Goal: Information Seeking & Learning: Compare options

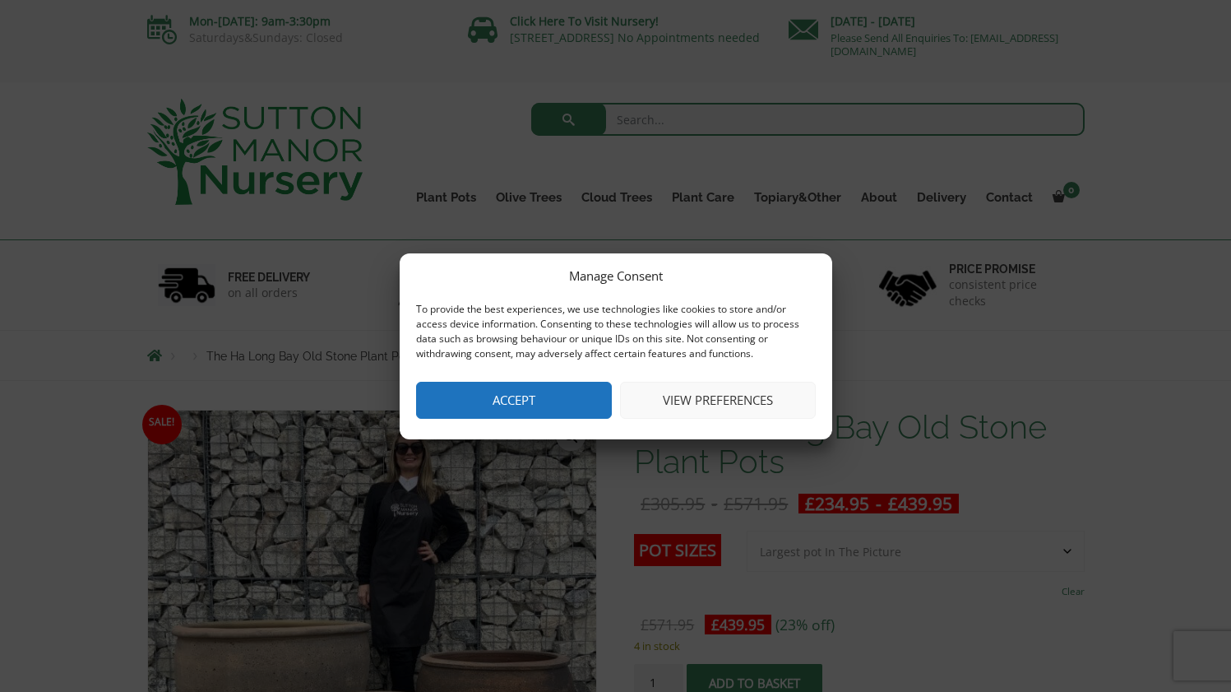
click at [553, 410] on button "Accept" at bounding box center [514, 400] width 196 height 37
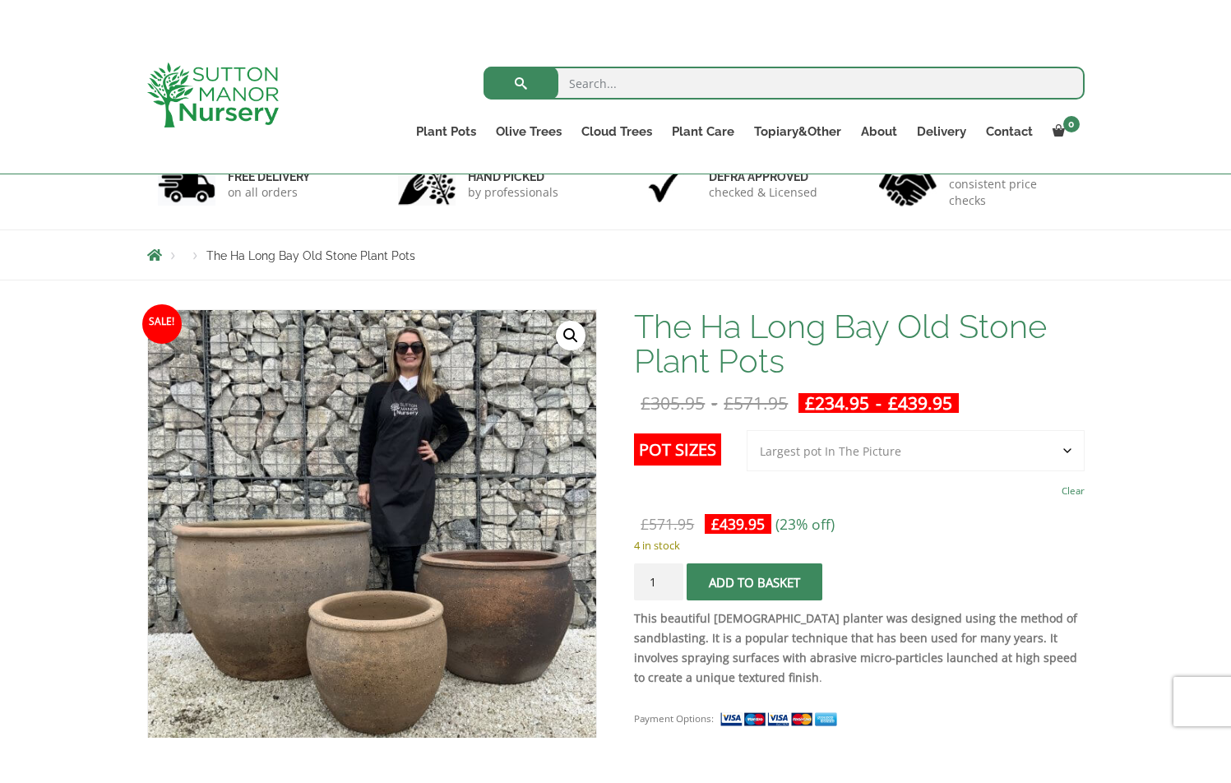
scroll to position [321, 0]
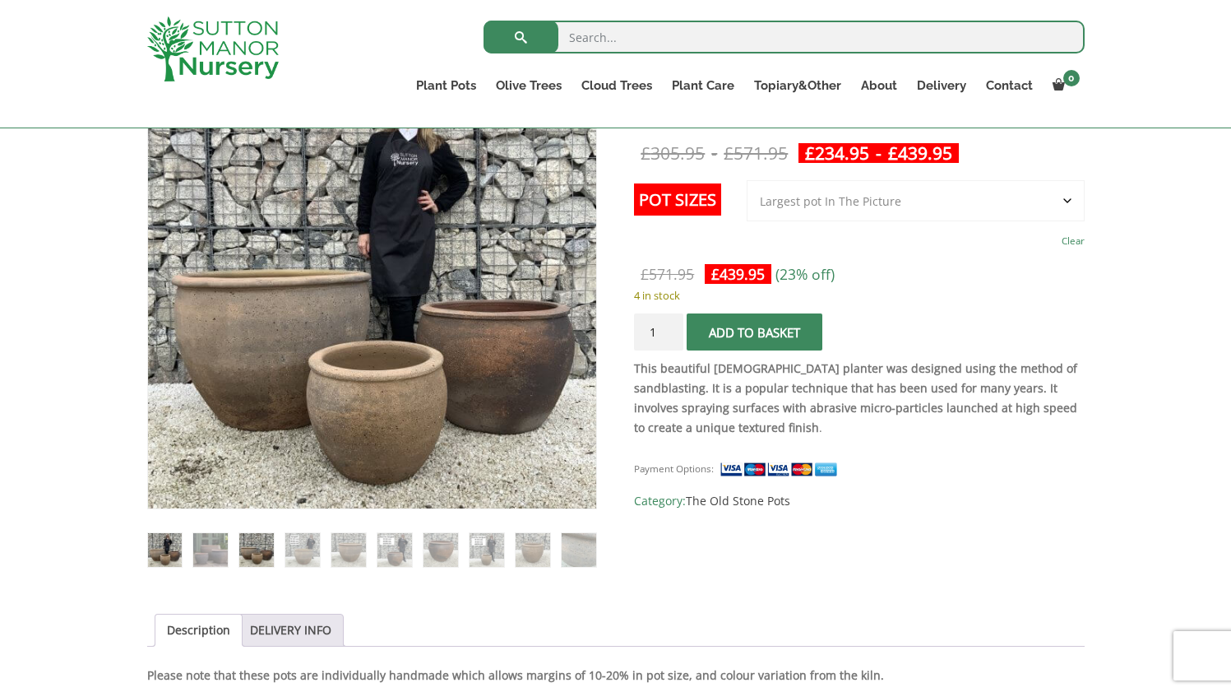
click at [245, 553] on img at bounding box center [256, 550] width 34 height 34
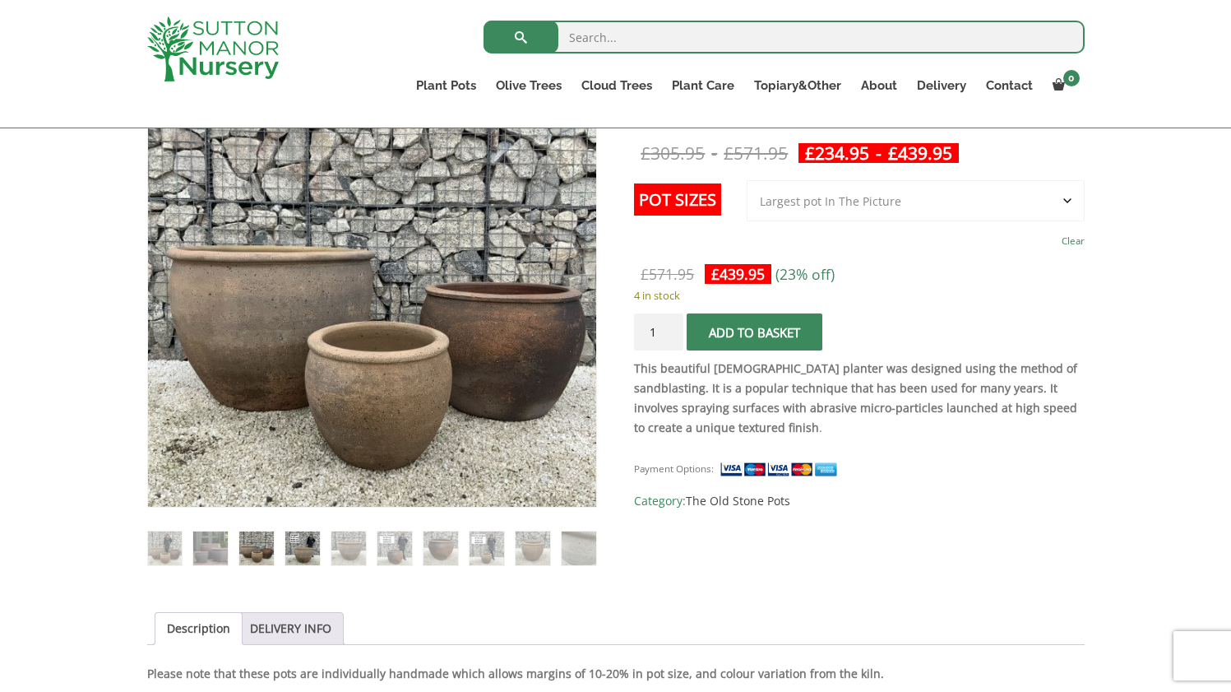
click at [296, 551] on img at bounding box center [302, 548] width 34 height 34
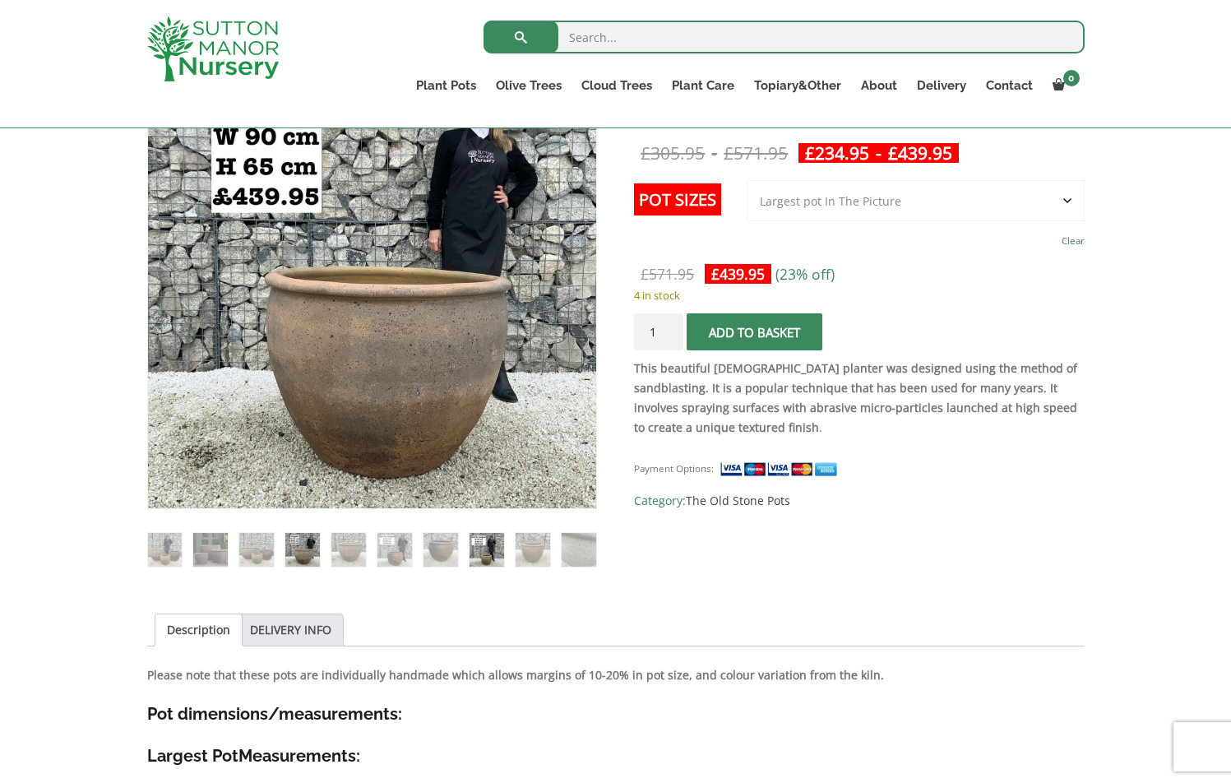
click at [490, 553] on img at bounding box center [487, 550] width 34 height 34
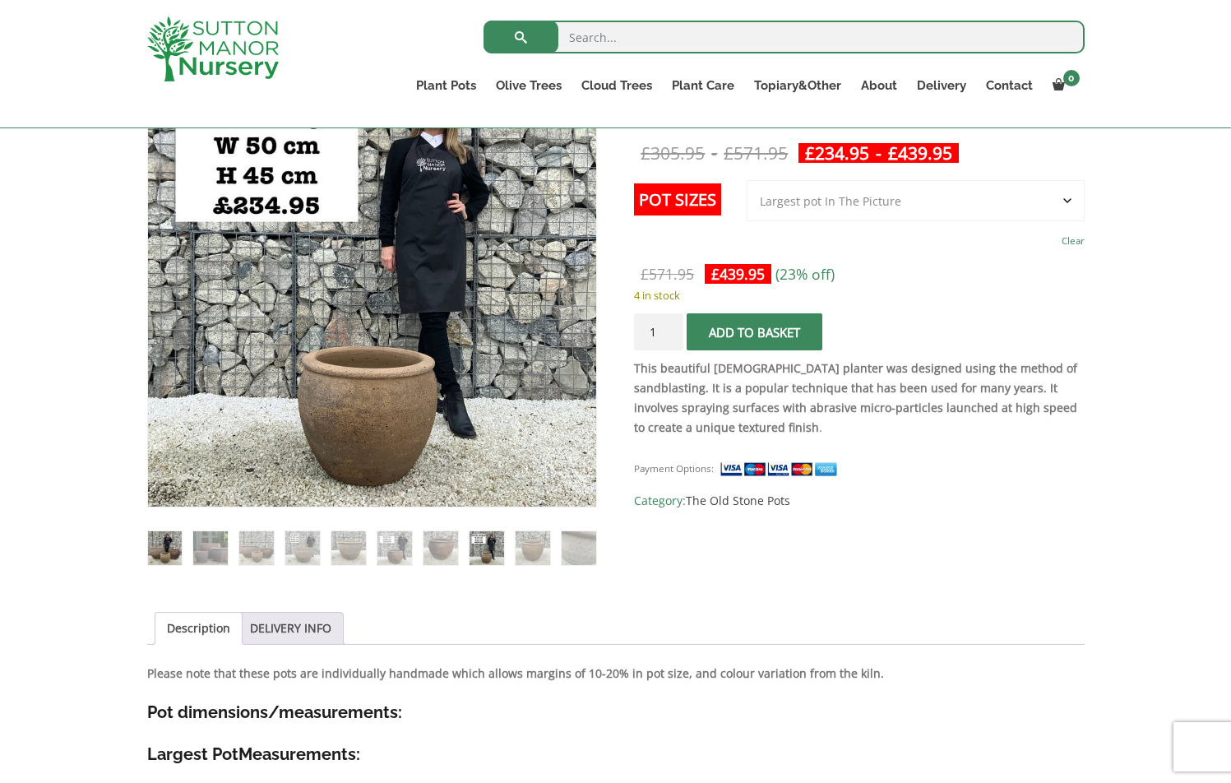
click at [172, 553] on img at bounding box center [165, 548] width 34 height 34
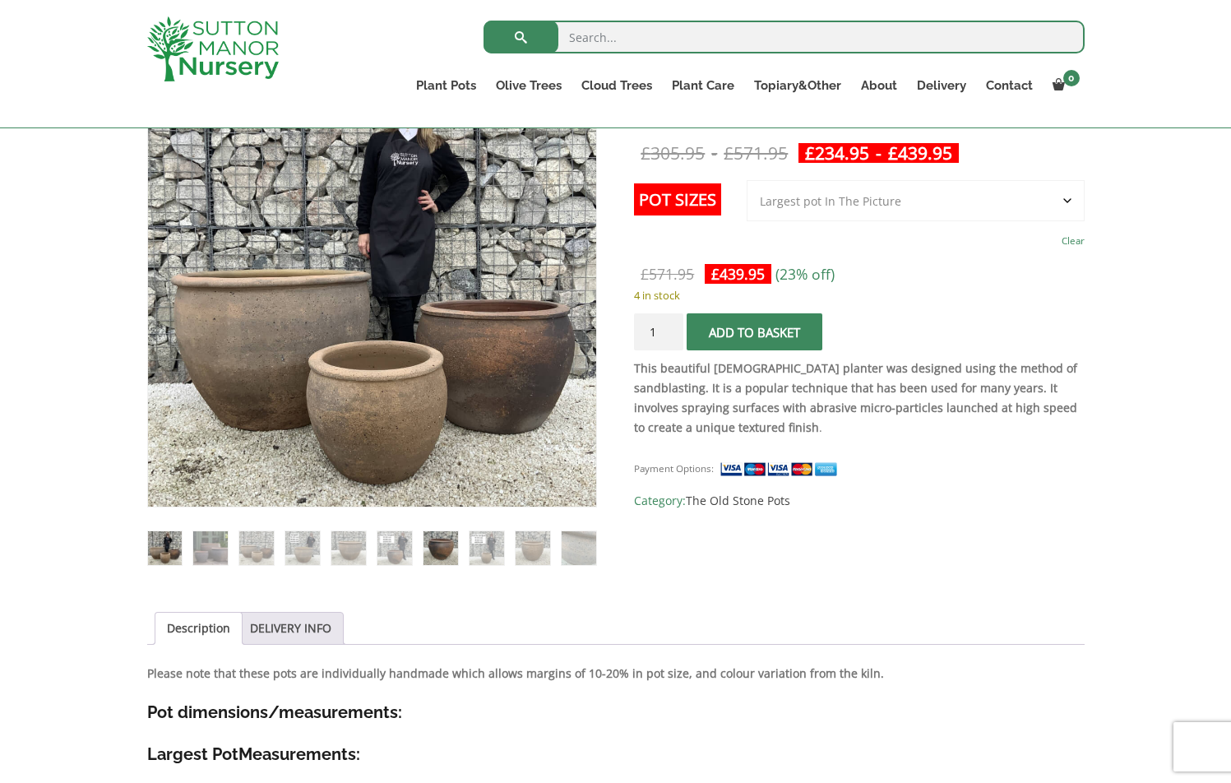
click at [440, 546] on img at bounding box center [440, 548] width 34 height 34
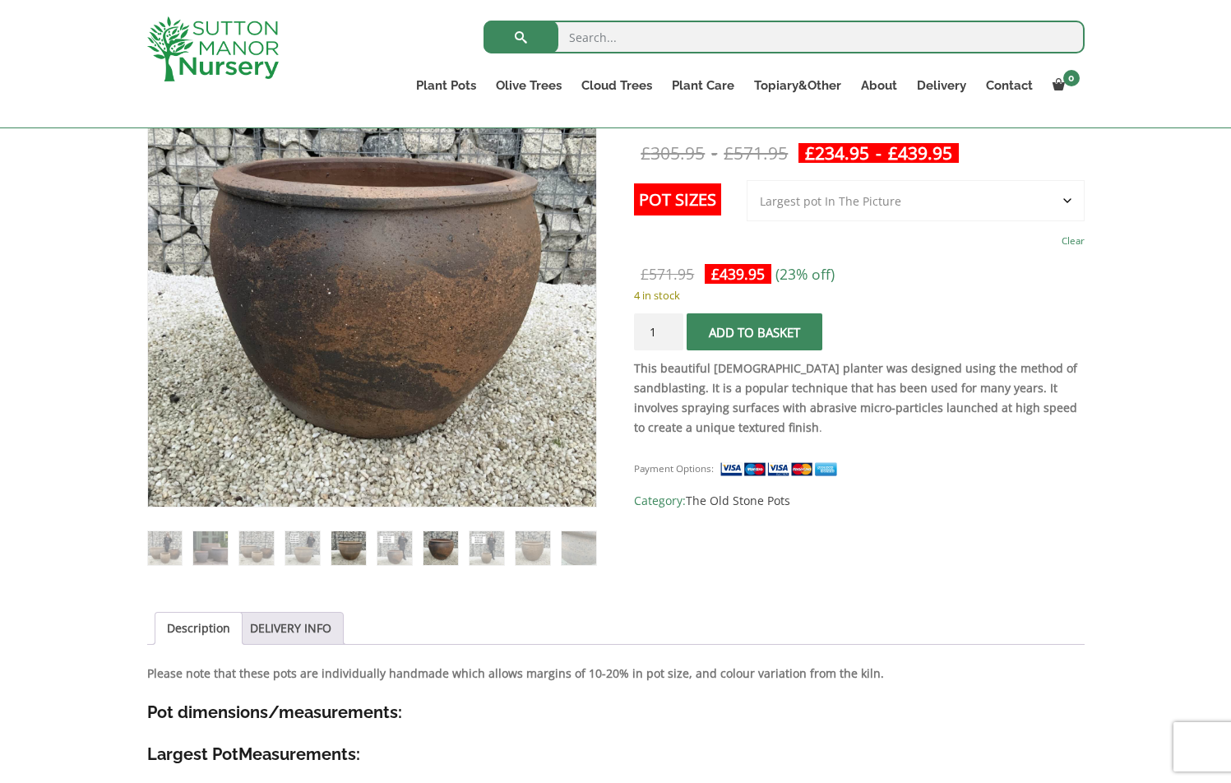
click at [338, 551] on img at bounding box center [348, 548] width 34 height 34
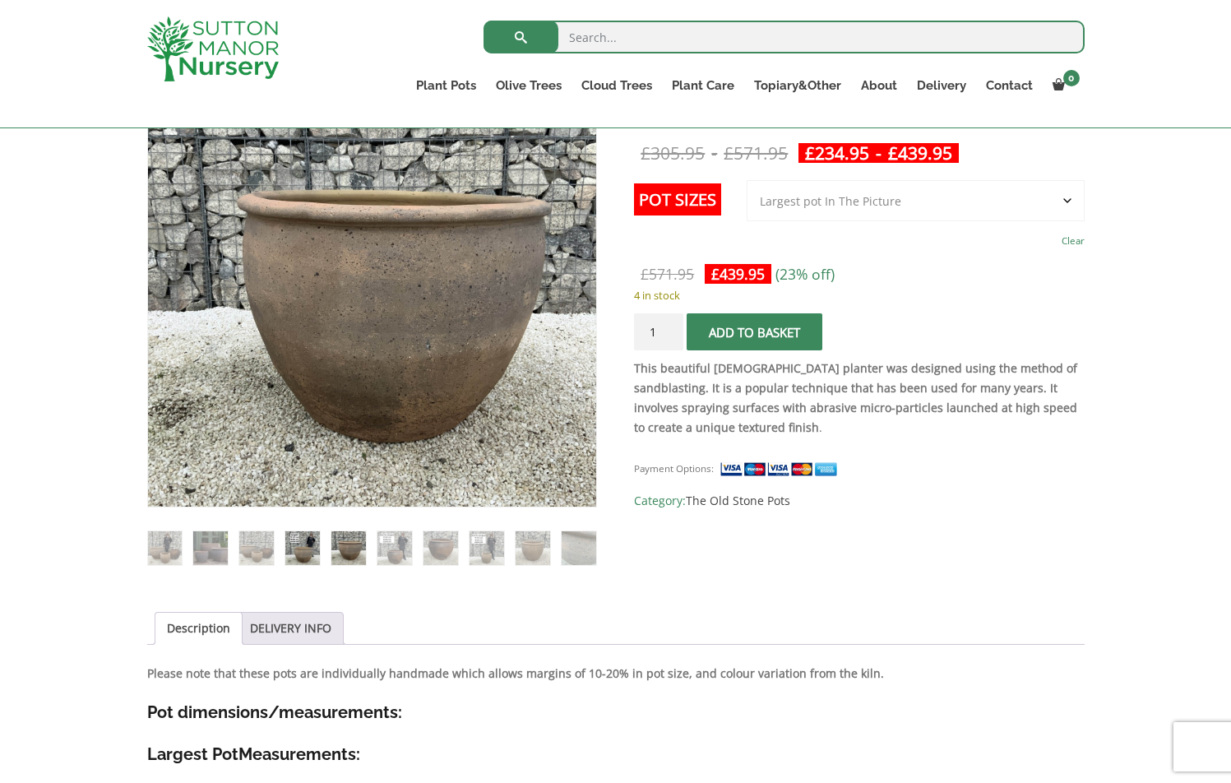
click at [315, 551] on img at bounding box center [302, 548] width 34 height 34
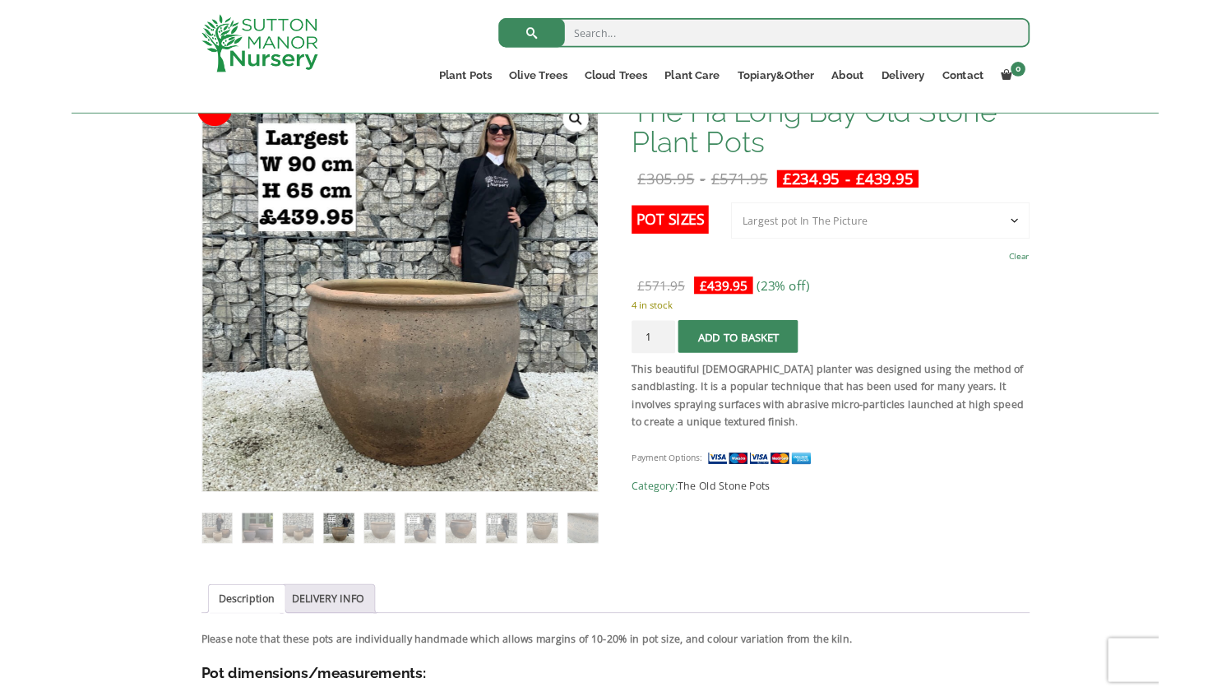
scroll to position [261, 0]
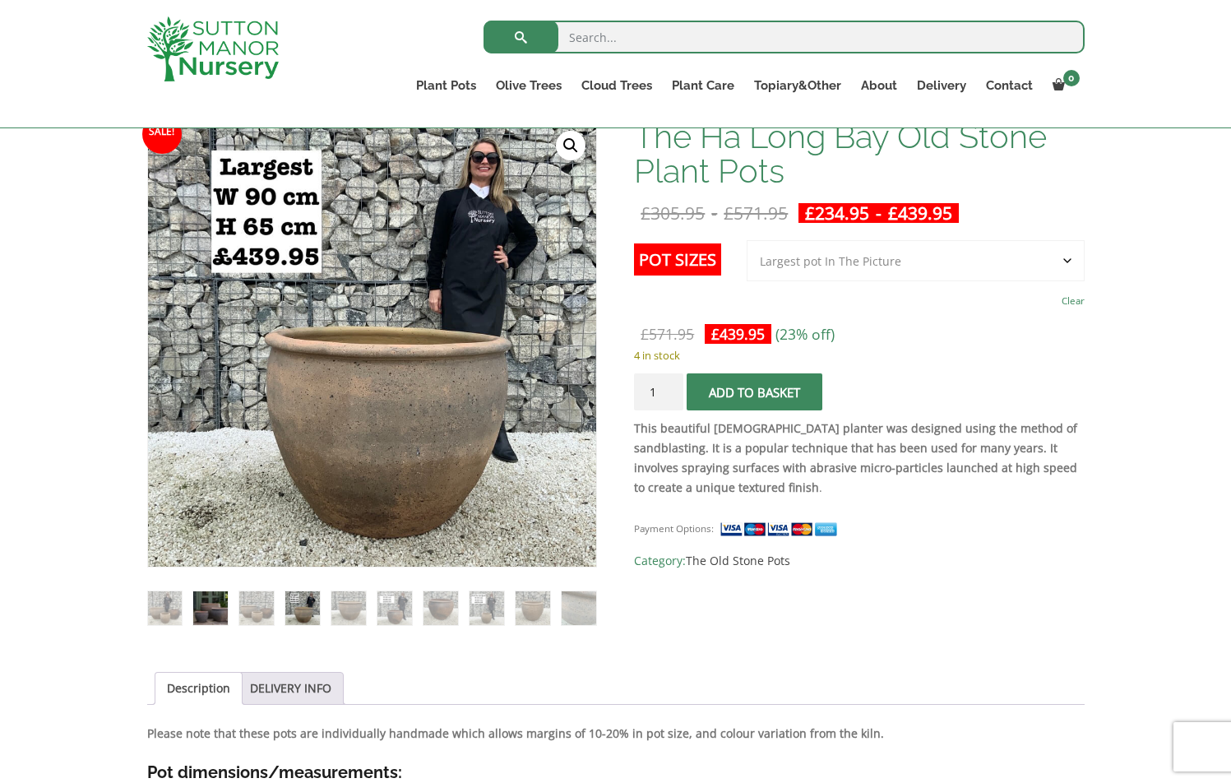
click at [216, 611] on img at bounding box center [210, 608] width 34 height 34
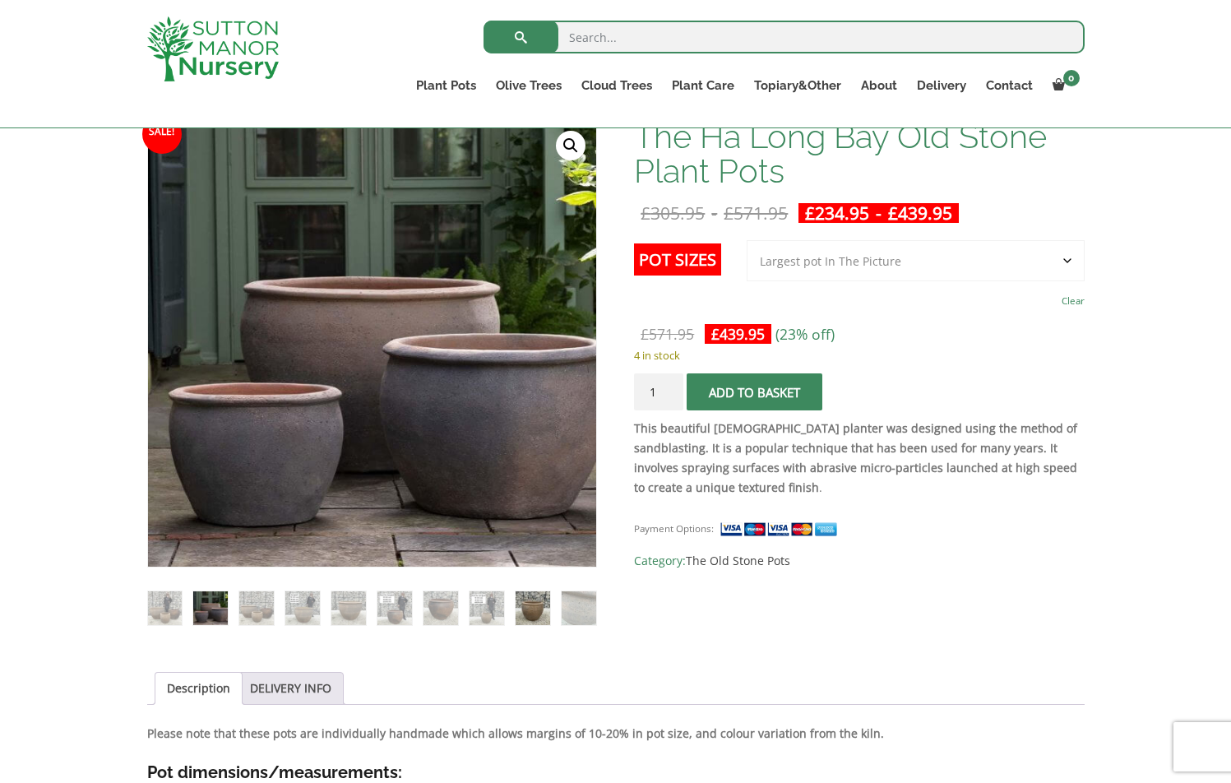
click at [548, 613] on img at bounding box center [533, 608] width 34 height 34
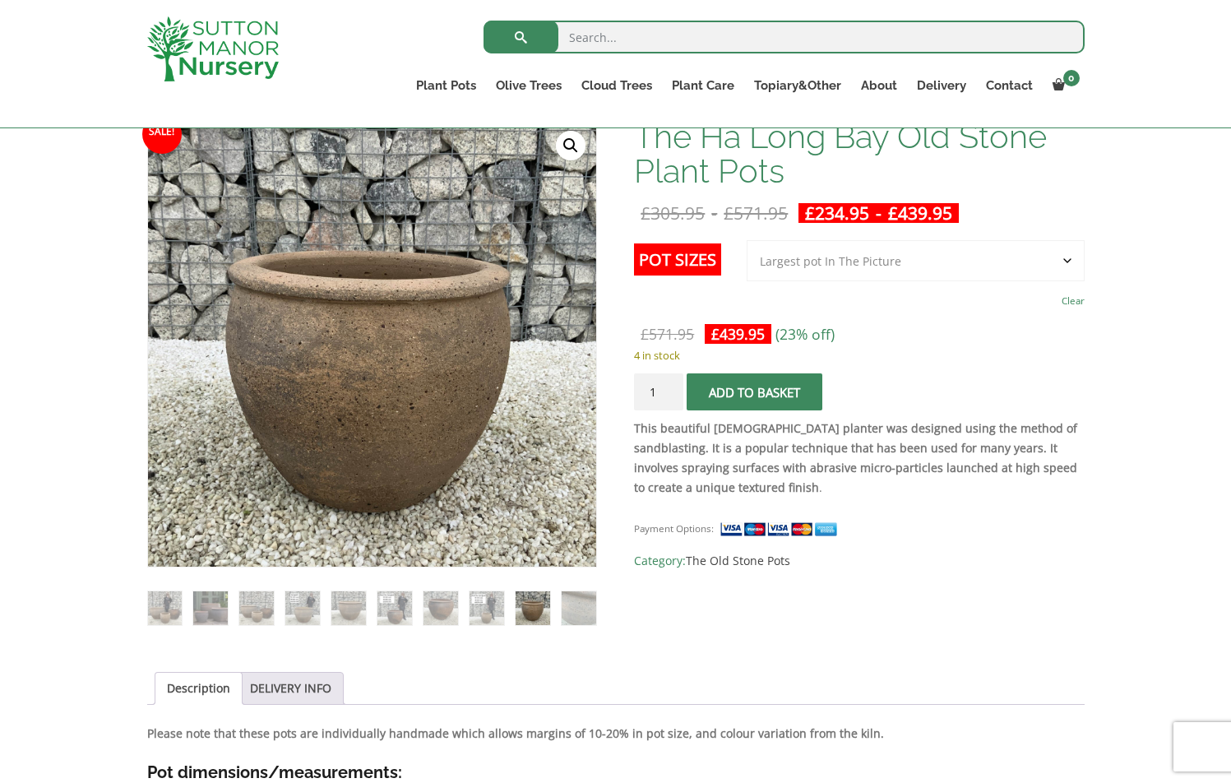
click at [549, 621] on img at bounding box center [533, 608] width 34 height 34
click at [588, 613] on img at bounding box center [579, 608] width 34 height 34
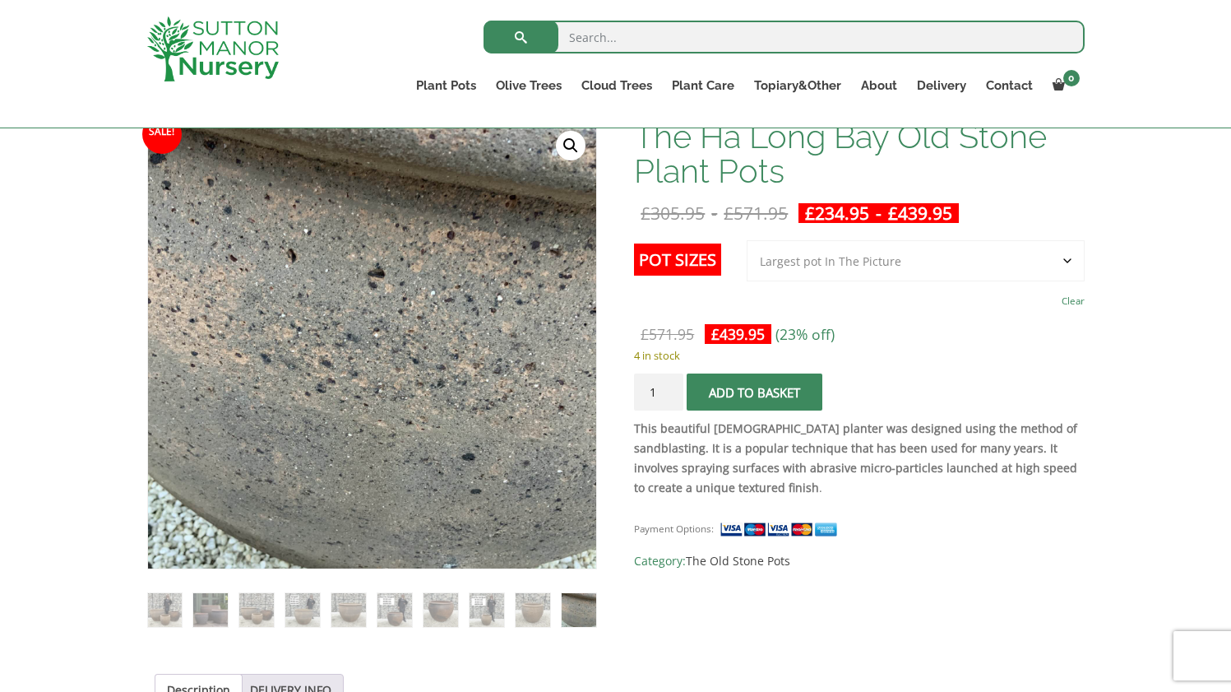
click at [1015, 357] on p "4 in stock" at bounding box center [859, 355] width 450 height 20
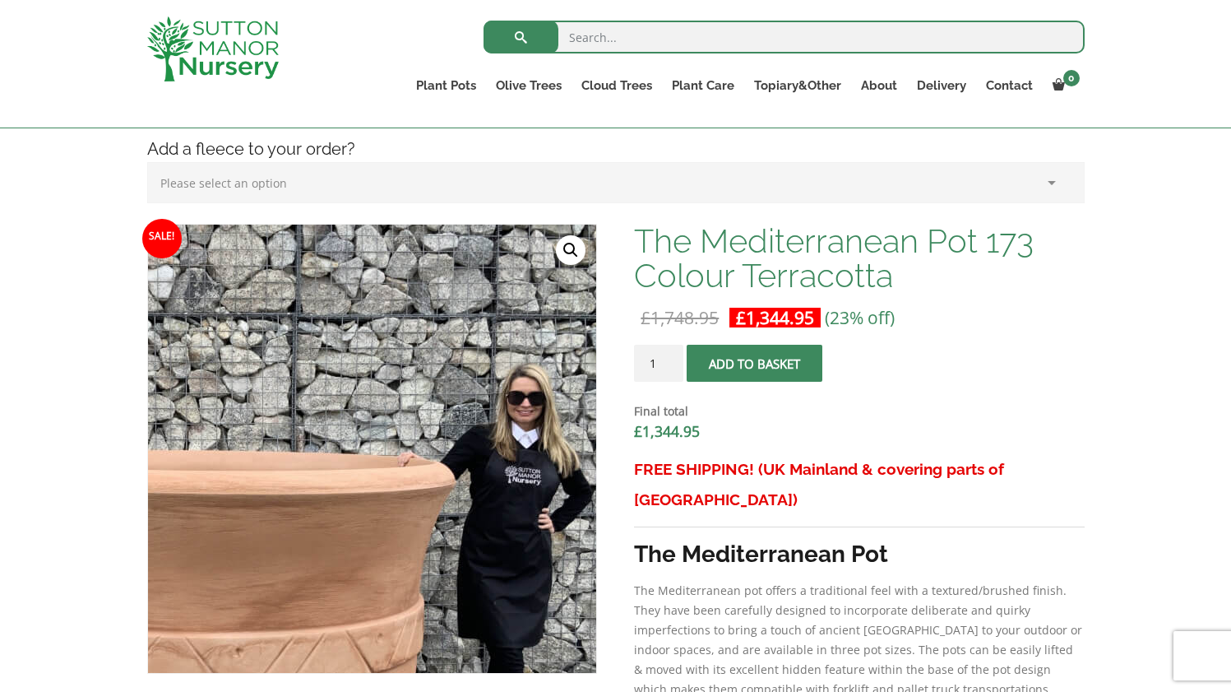
scroll to position [352, 0]
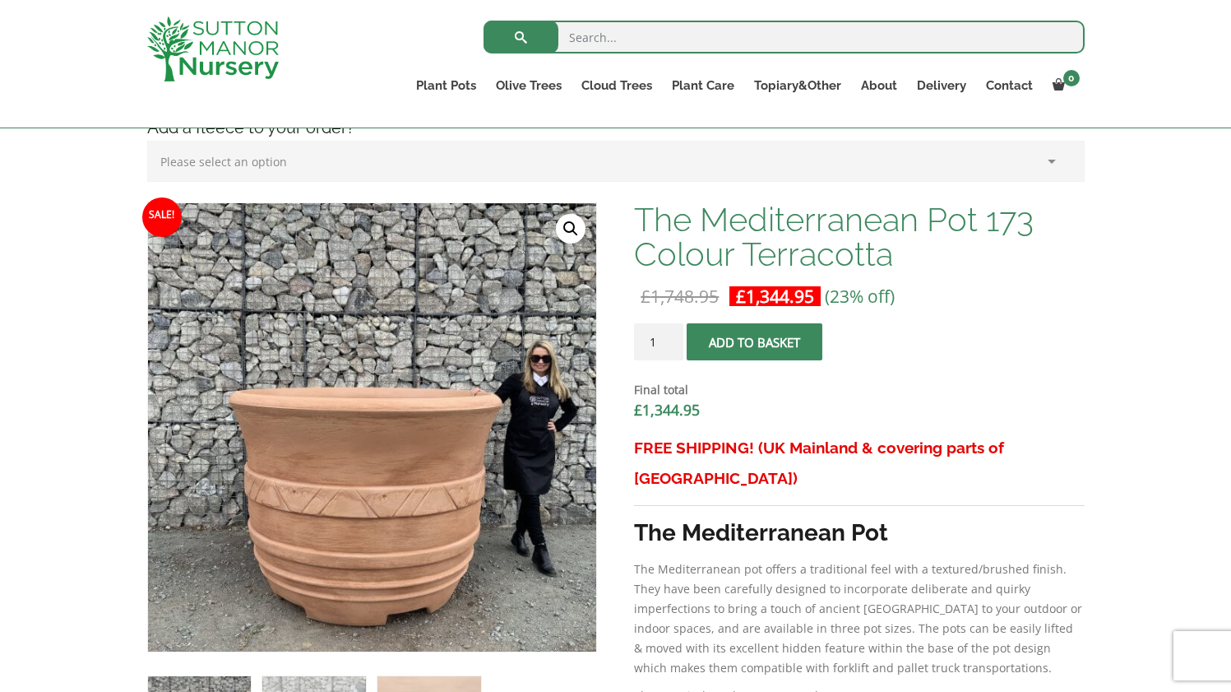
click at [978, 384] on dt "Final total" at bounding box center [859, 390] width 450 height 20
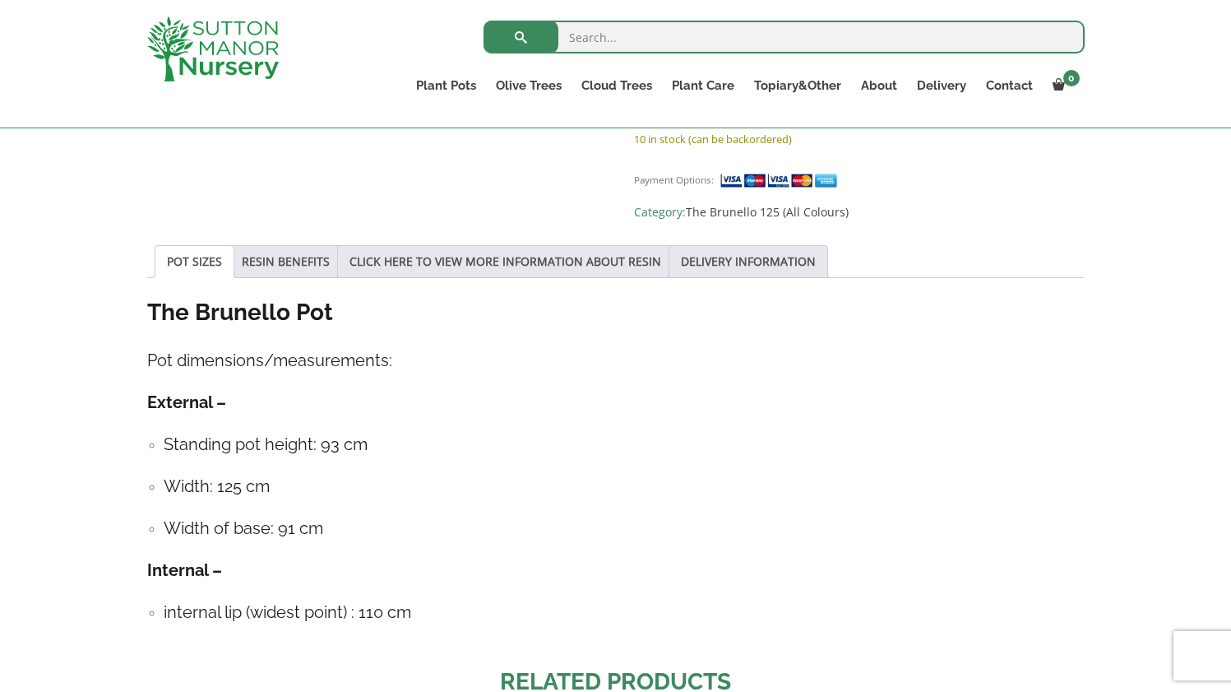
scroll to position [839, 0]
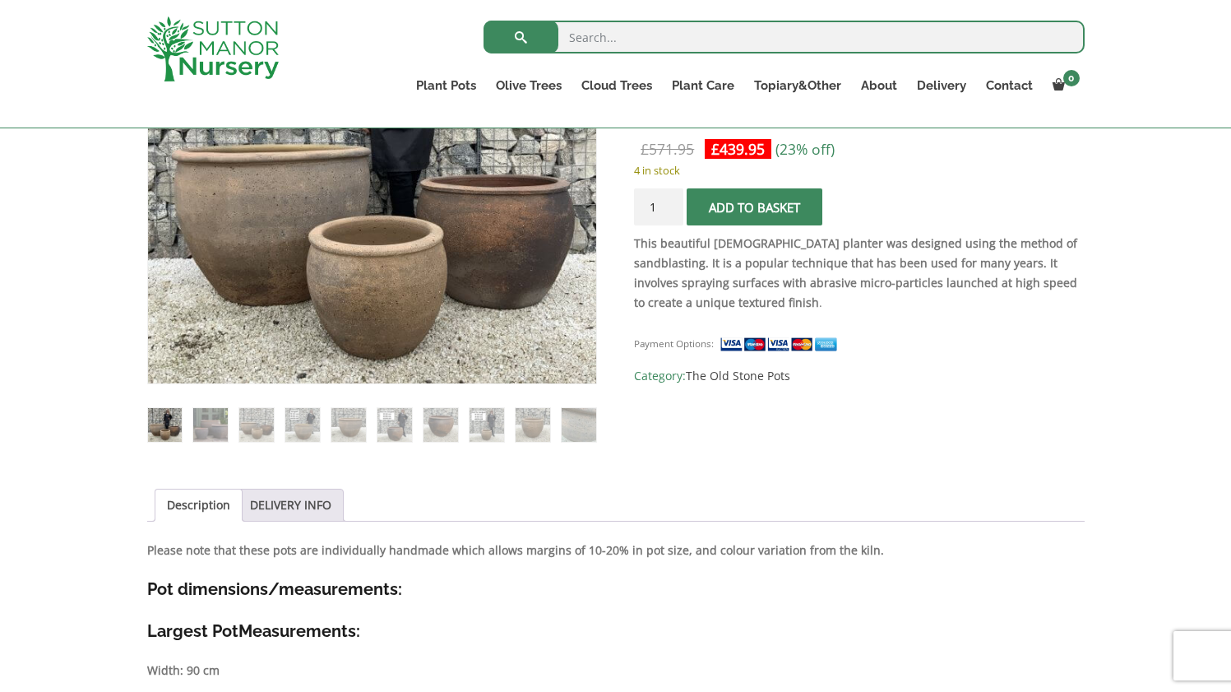
scroll to position [369, 0]
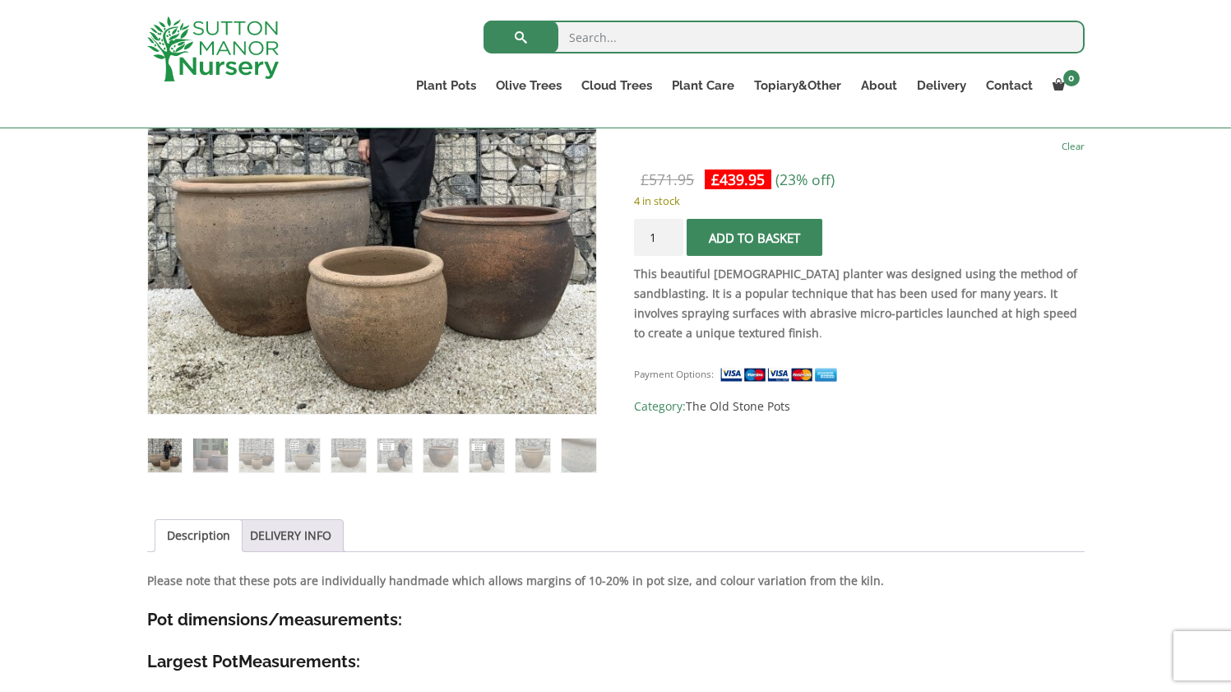
scroll to position [547, 0]
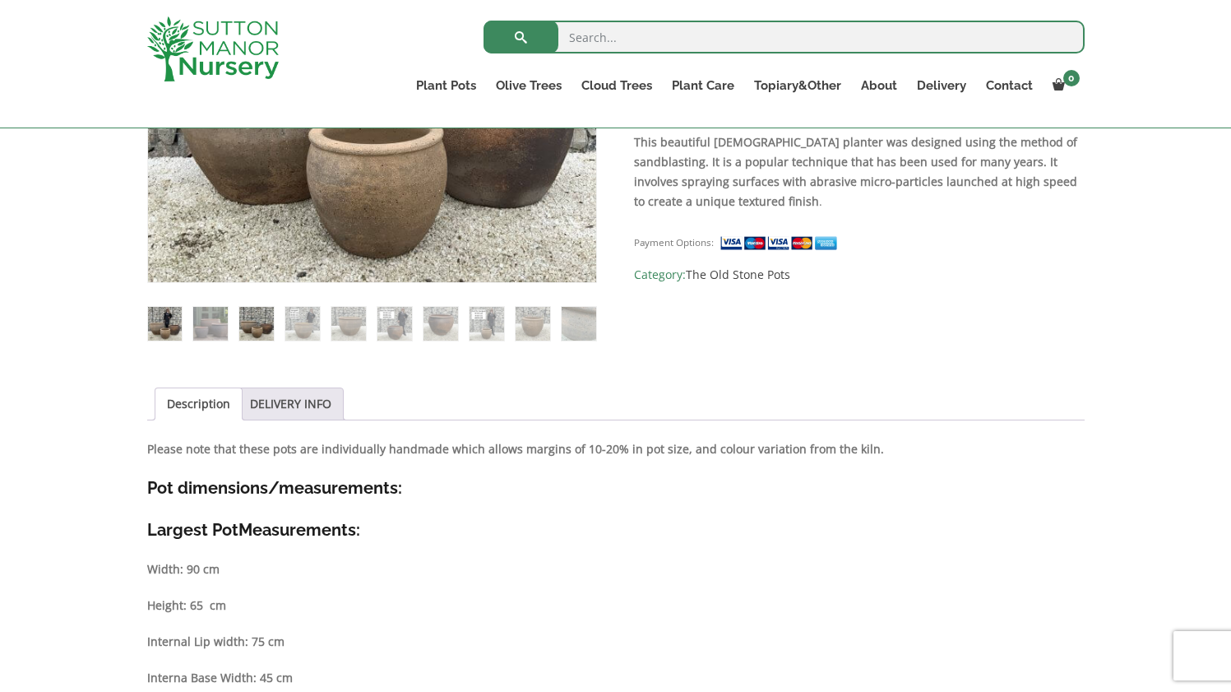
click at [257, 333] on img at bounding box center [256, 324] width 34 height 34
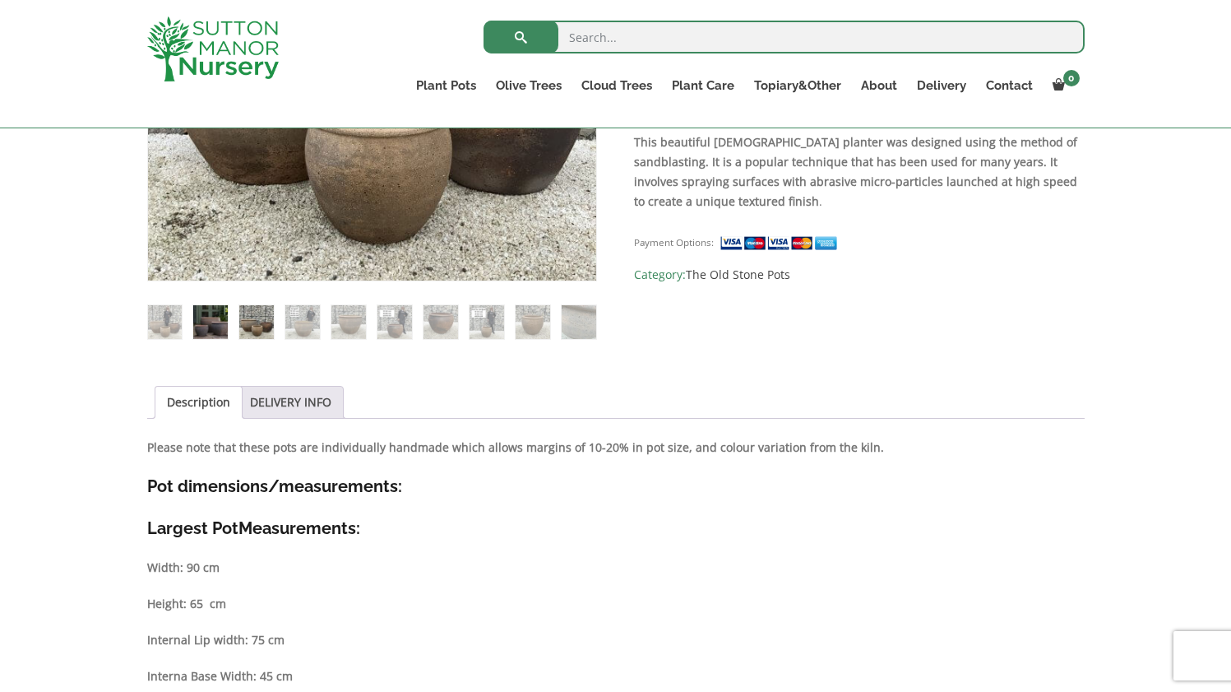
click at [211, 328] on img at bounding box center [210, 322] width 34 height 34
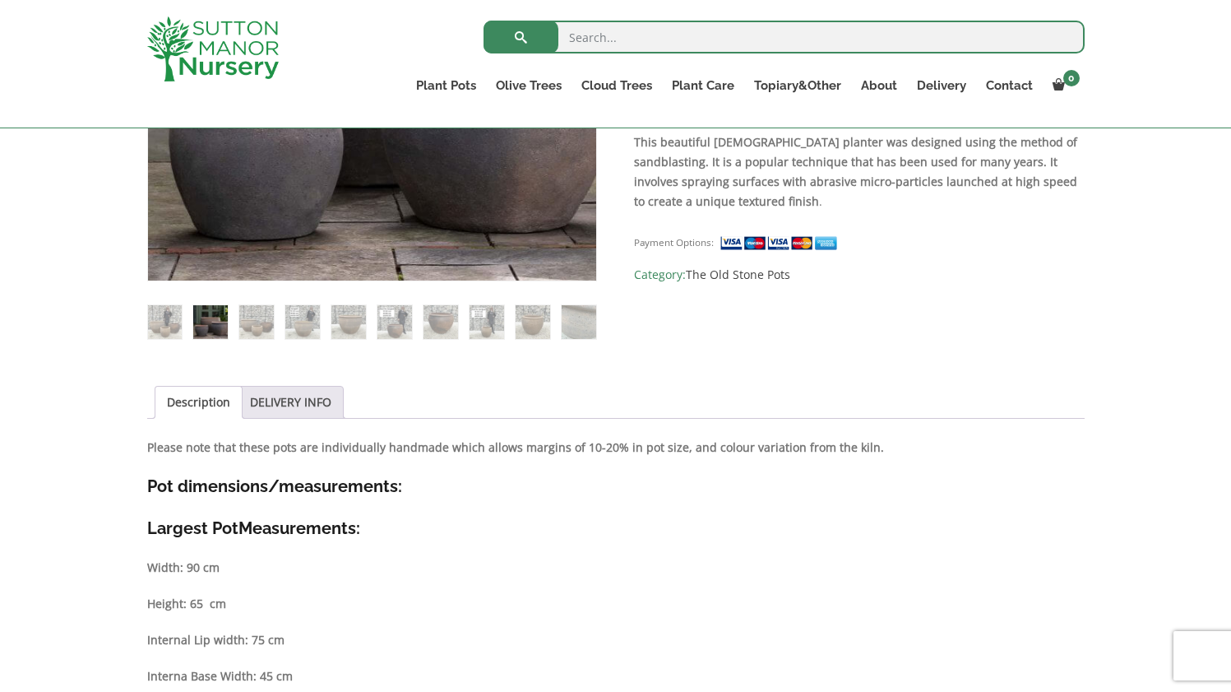
scroll to position [374, 0]
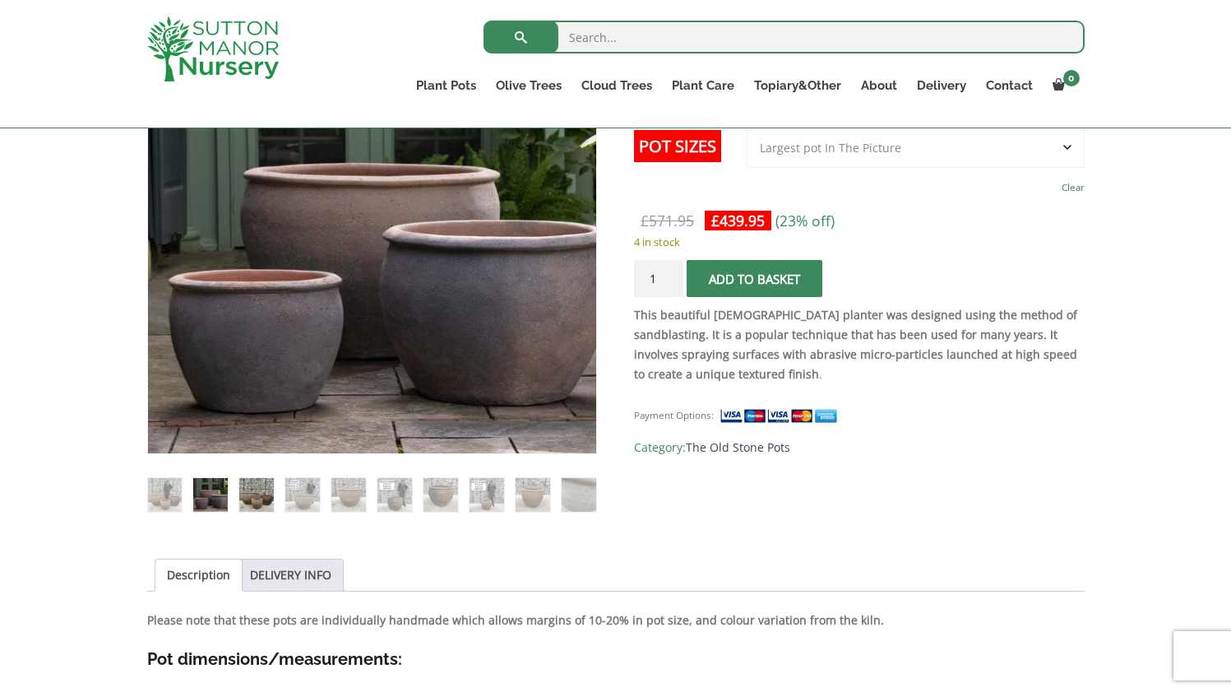
click at [266, 503] on img at bounding box center [256, 495] width 34 height 34
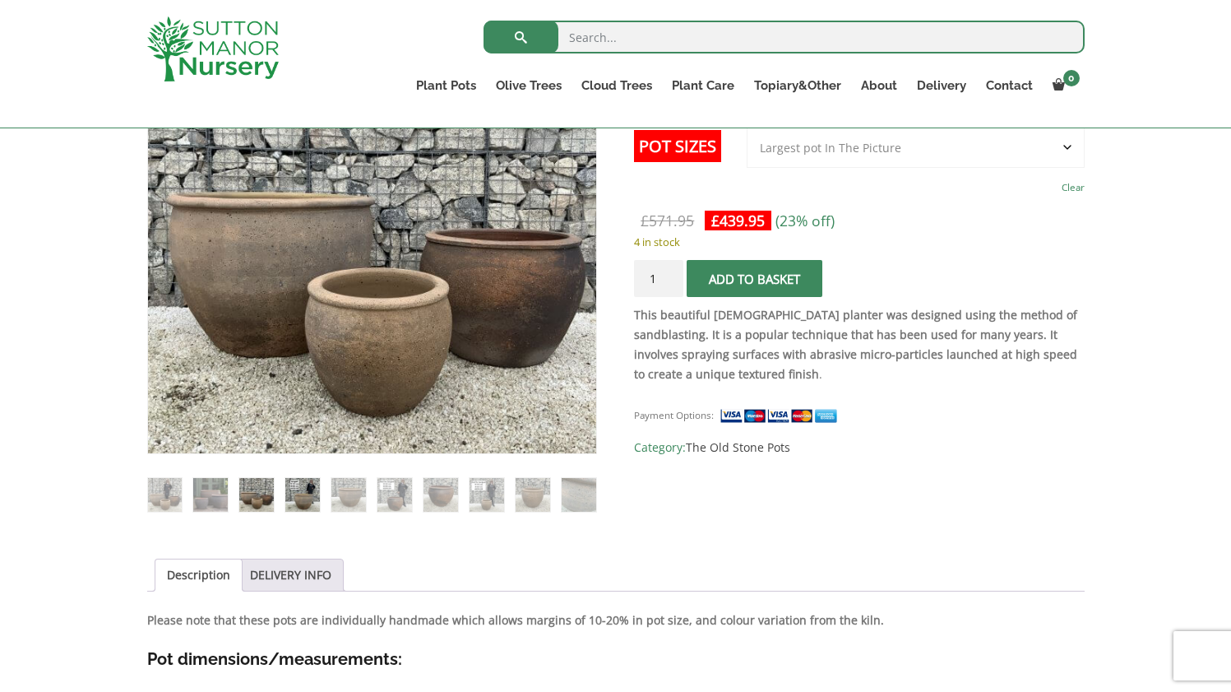
click at [289, 504] on img at bounding box center [302, 495] width 34 height 34
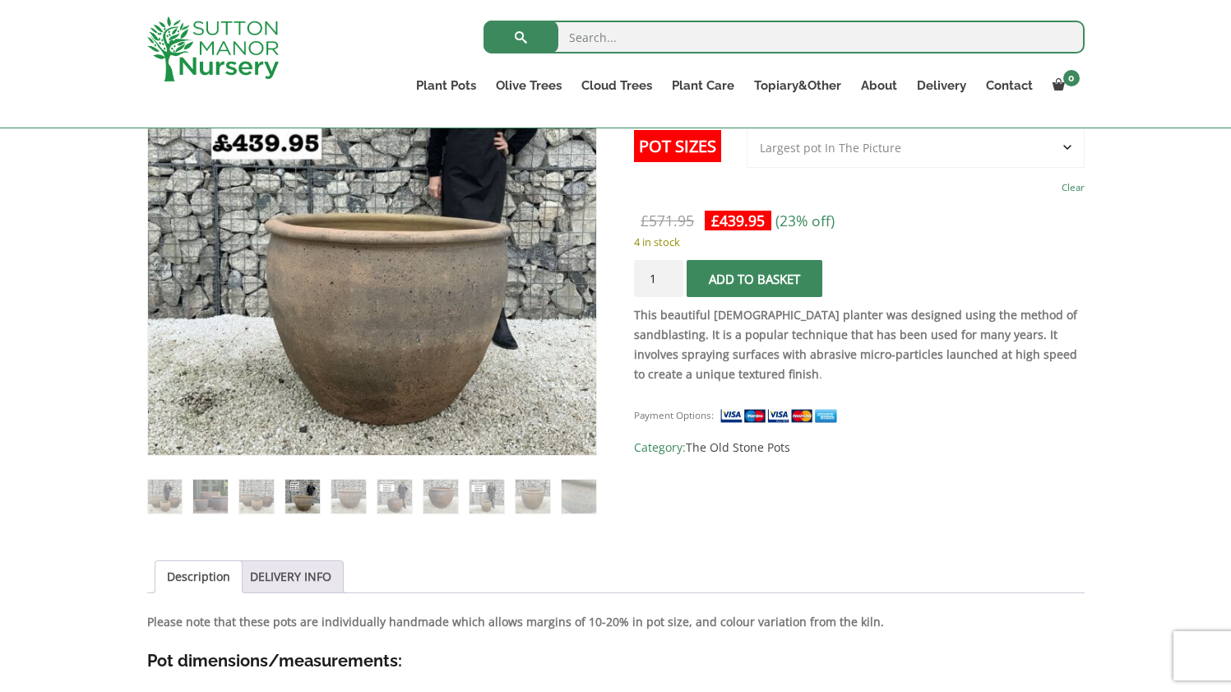
scroll to position [340, 0]
